Goal: Communication & Community: Answer question/provide support

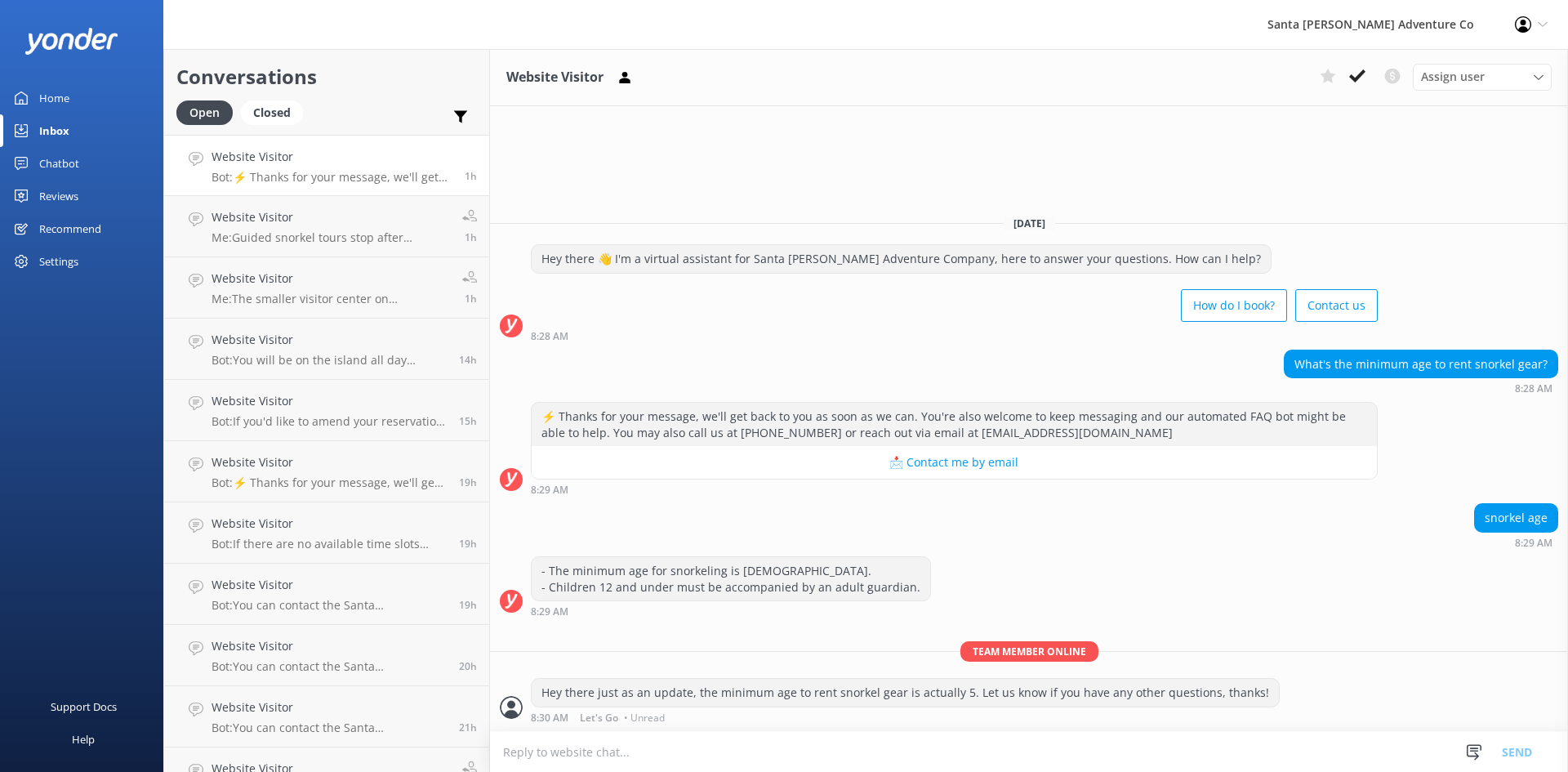
click at [737, 363] on div "What's the minimum age to rent snorkel gear? 8:28 AM" at bounding box center [1029, 372] width 1078 height 45
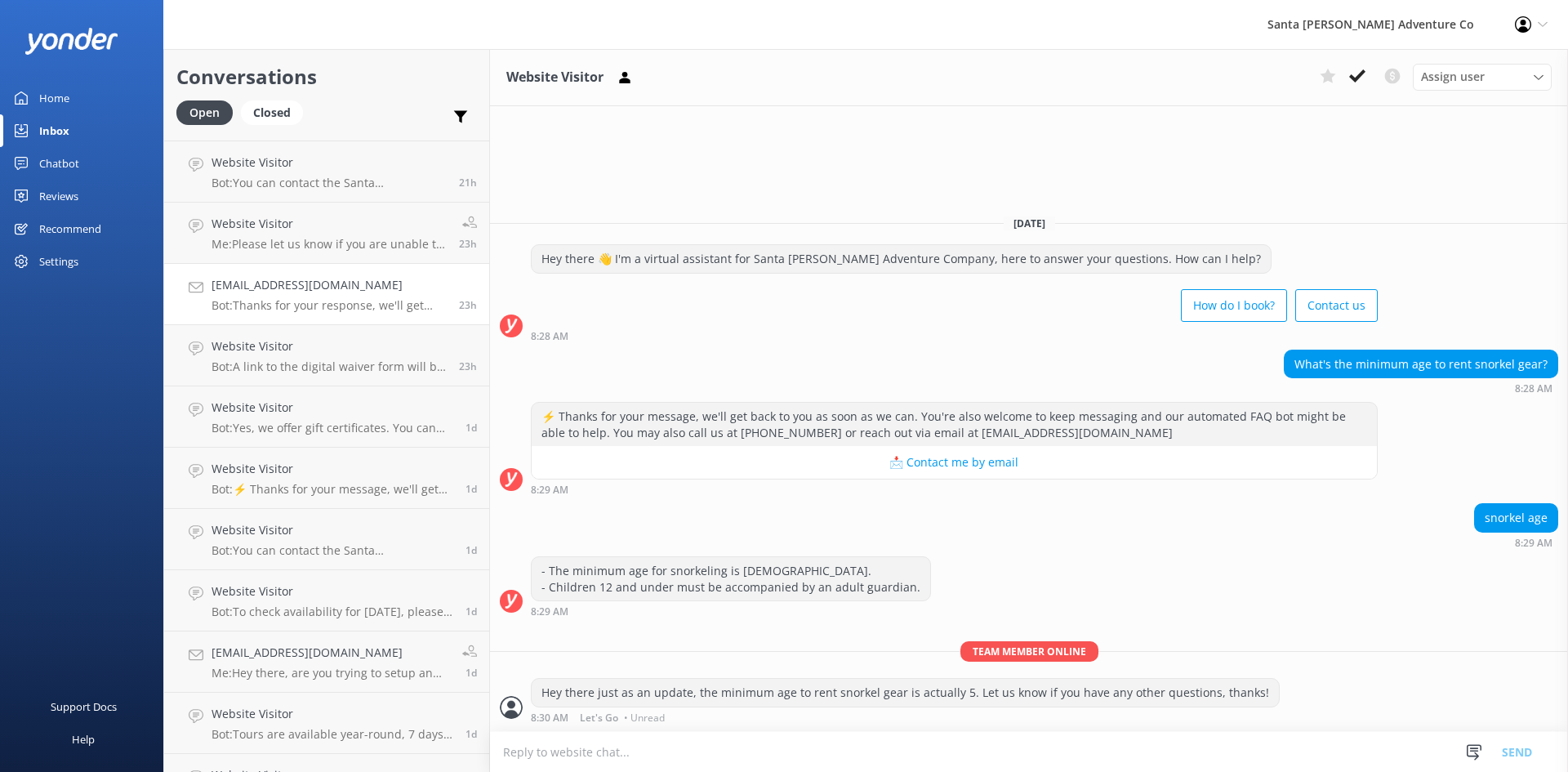
click at [315, 306] on p "Bot: Thanks for your response, we'll get back to you as soon as we can during o…" at bounding box center [329, 305] width 235 height 15
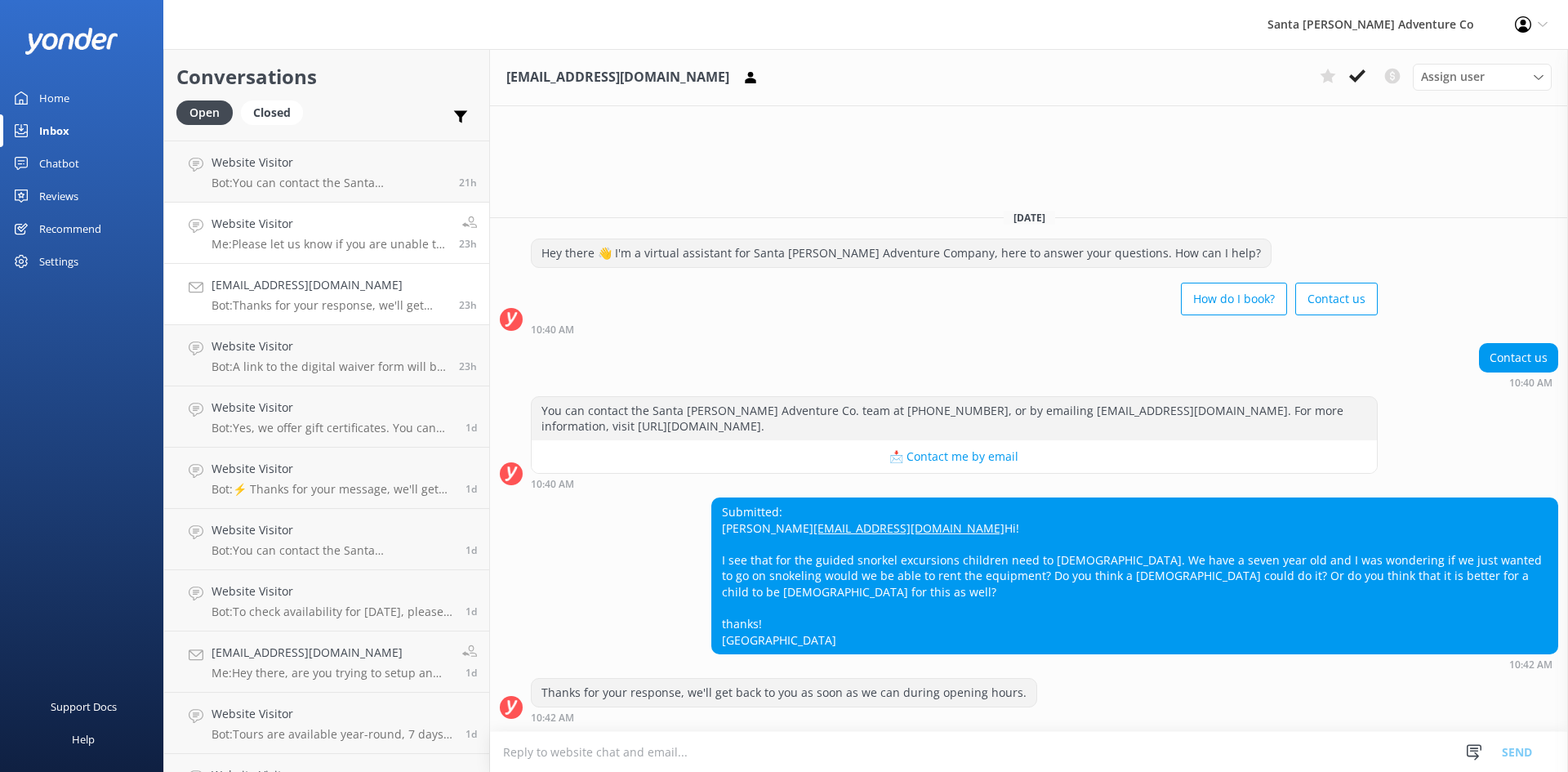
click at [299, 239] on p "Me: Please let us know if you are unable to attend your tour [DATE], and provid…" at bounding box center [329, 244] width 235 height 15
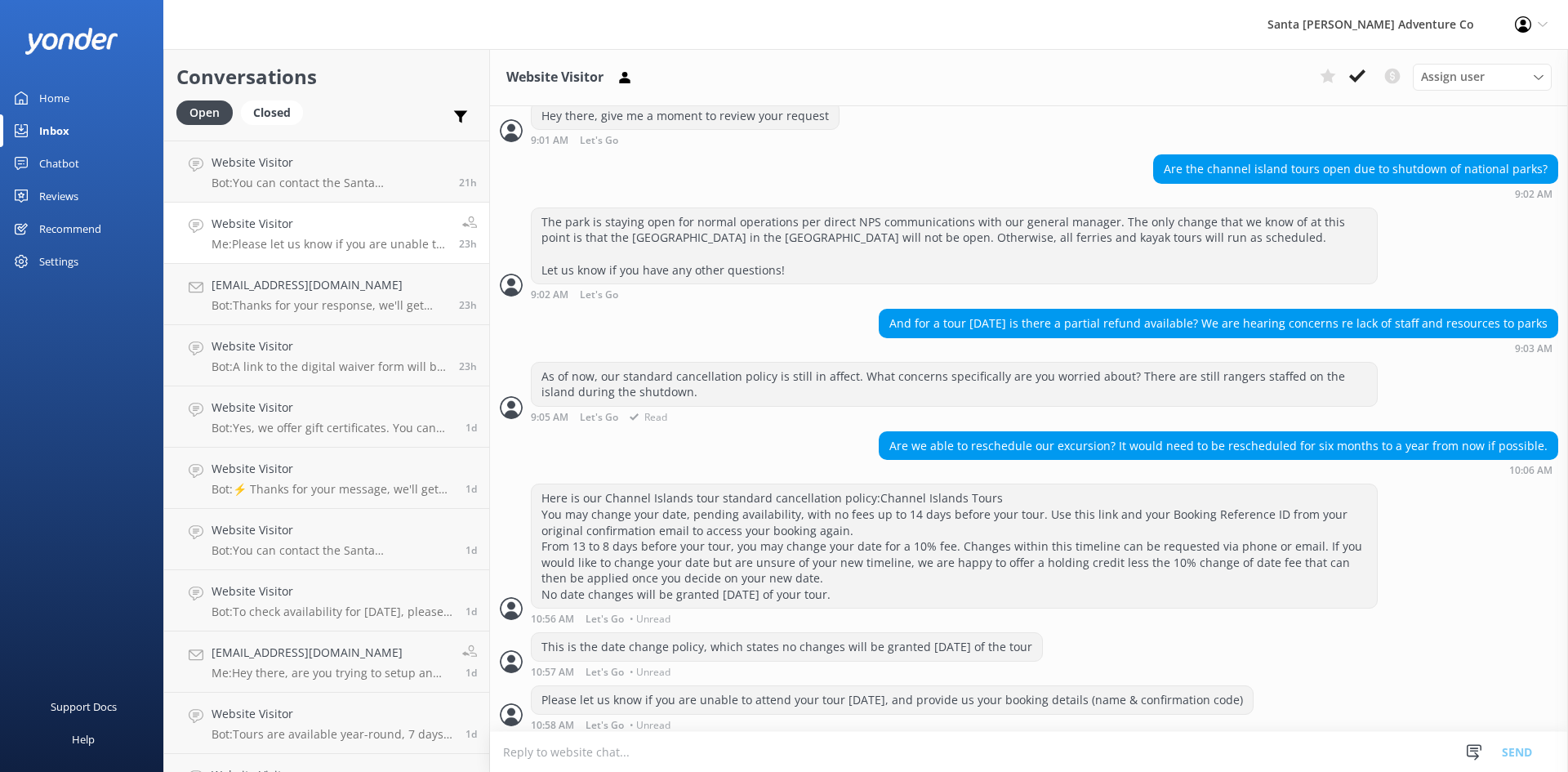
scroll to position [534, 0]
